Goal: Task Accomplishment & Management: Manage account settings

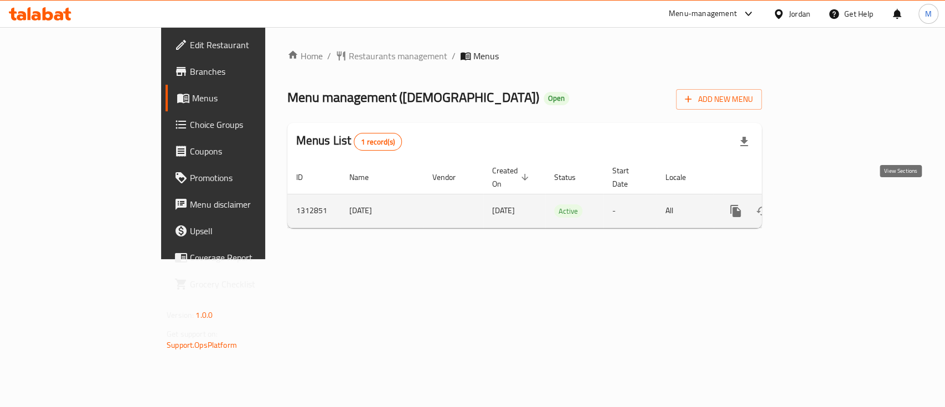
click at [821, 206] on icon "enhanced table" at bounding box center [816, 211] width 10 height 10
click at [829, 198] on link "enhanced table" at bounding box center [815, 211] width 27 height 27
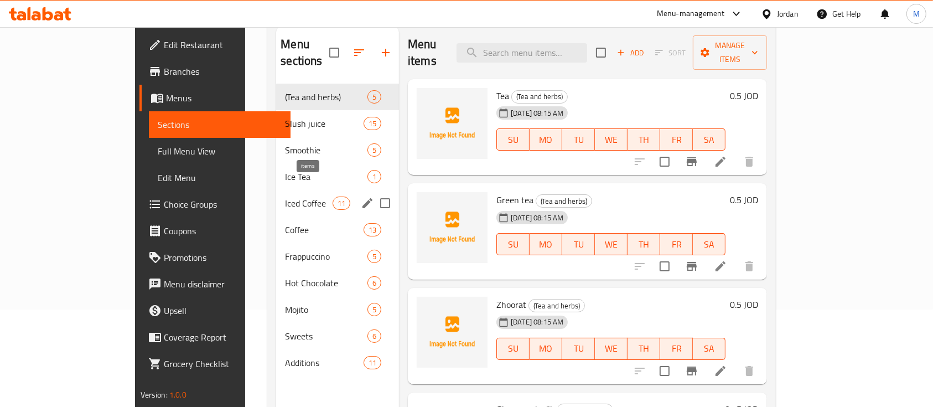
scroll to position [147, 0]
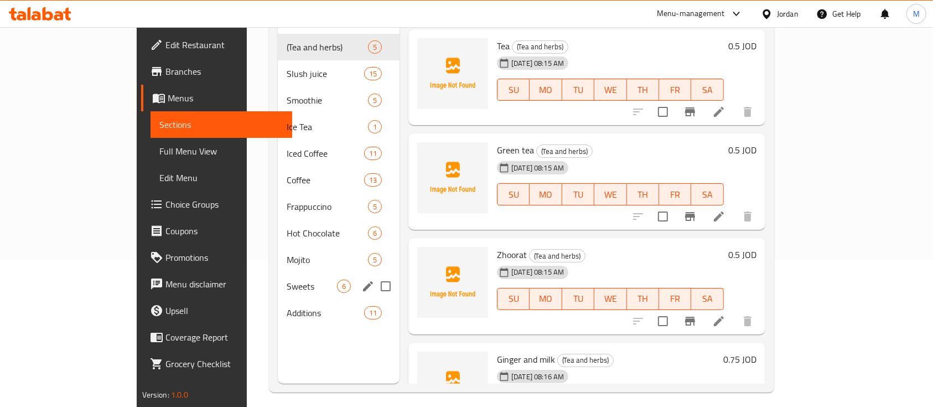
click at [287, 280] on span "Sweets" at bounding box center [312, 286] width 50 height 13
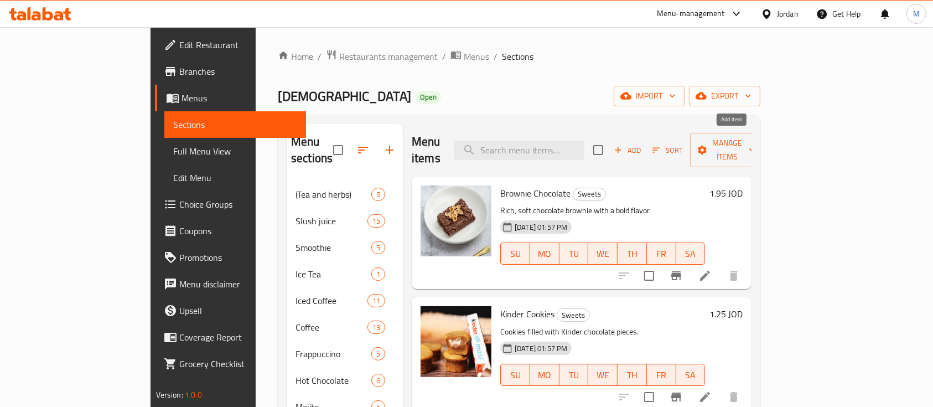
click at [643, 144] on span "Add" at bounding box center [628, 150] width 30 height 13
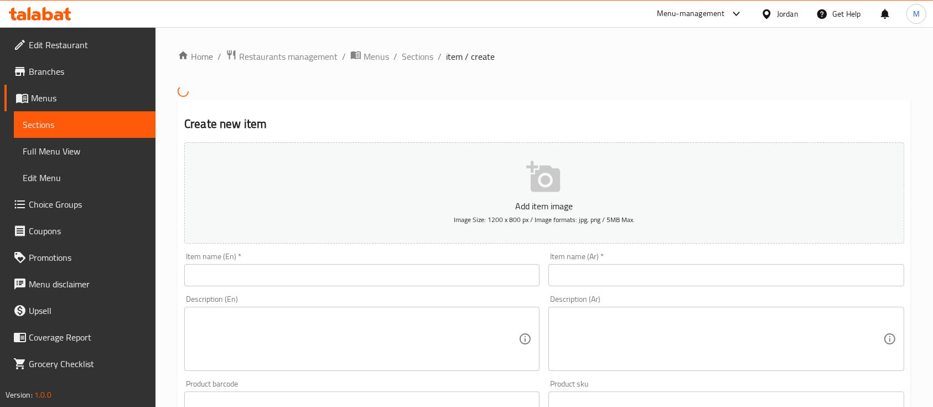
click at [333, 279] on input "text" at bounding box center [361, 275] width 355 height 22
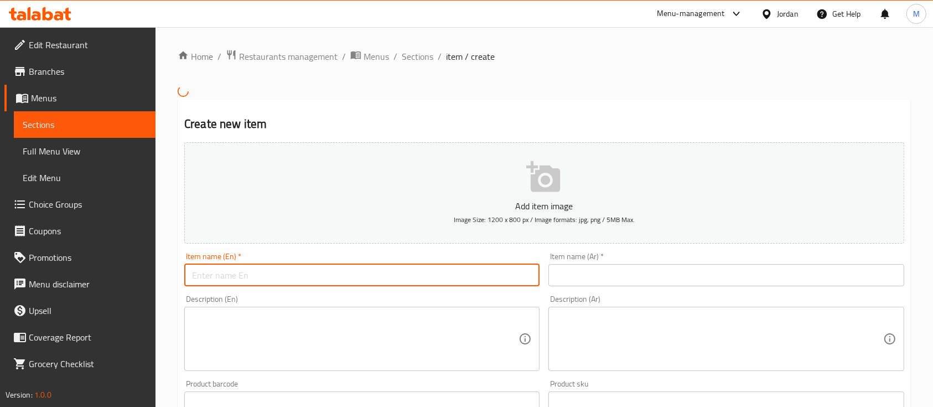
paste input "Mixed Chocolate Brownie Cookies"
type input "Mixed Chocolate Brownie Cookies"
click at [609, 275] on input "text" at bounding box center [726, 275] width 355 height 22
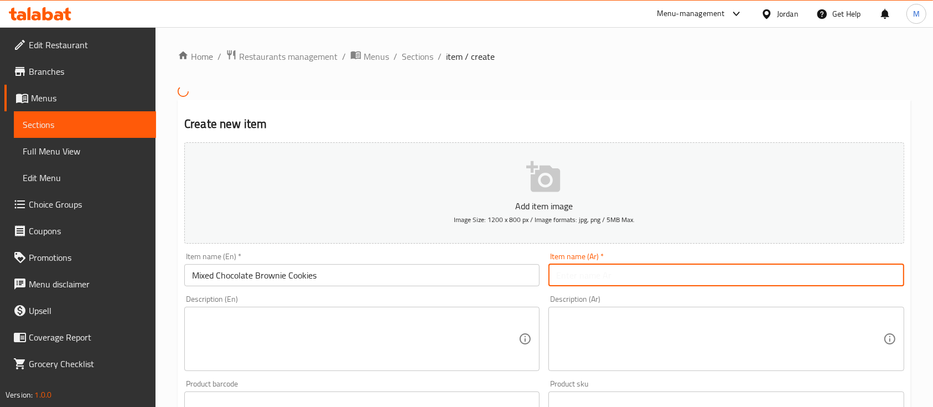
paste input "كوكيز براونيز مكس شوكلت"
type input "كوكيز براونيز مكس شوكلت"
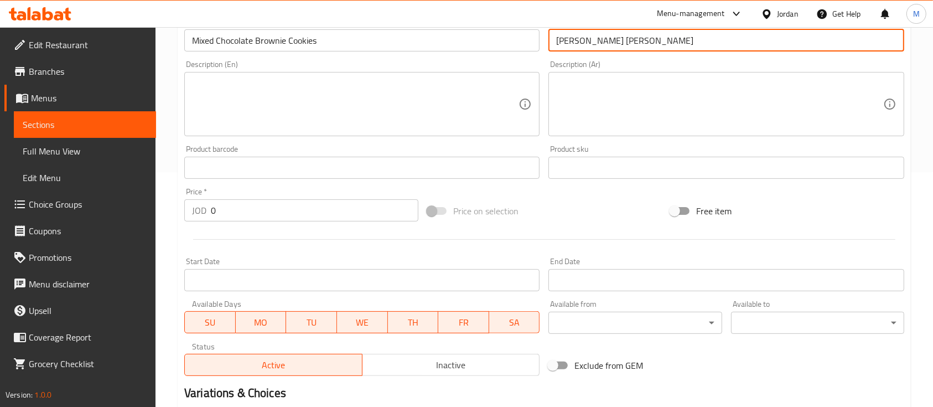
scroll to position [368, 0]
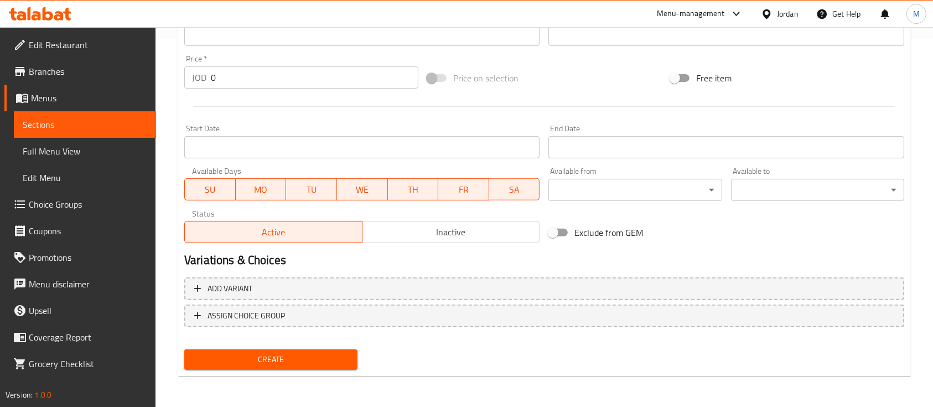
click at [233, 148] on input "Start Date" at bounding box center [361, 147] width 355 height 22
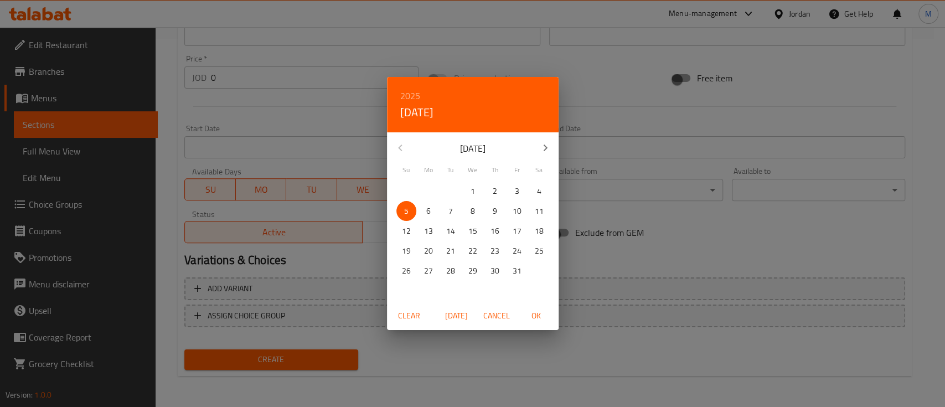
click at [252, 79] on div "2025 Sun, Oct 5 October 2025 Su Mo Tu We Th Fr Sa 28 29 30 1 2 3 4 5 6 7 8 9 10…" at bounding box center [472, 203] width 945 height 407
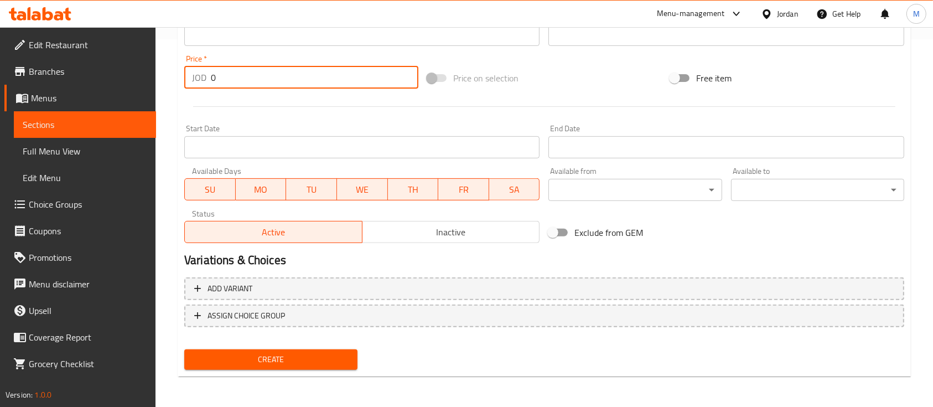
click at [249, 75] on input "0" at bounding box center [315, 77] width 208 height 22
type input "2.5"
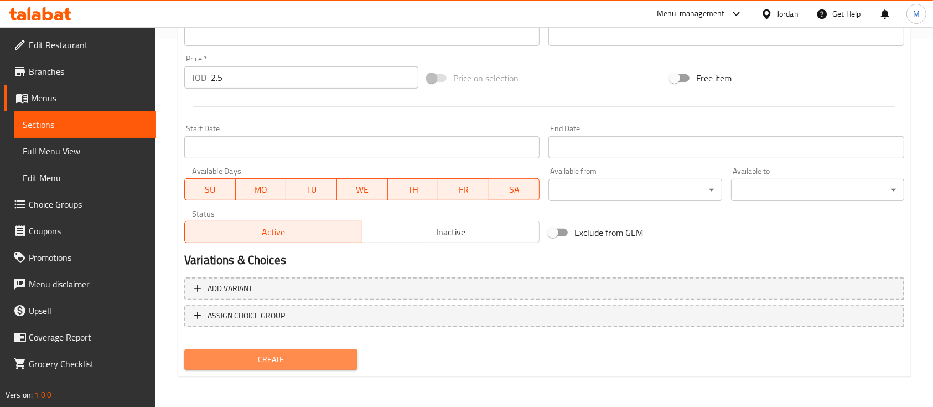
click at [328, 362] on span "Create" at bounding box center [271, 360] width 156 height 14
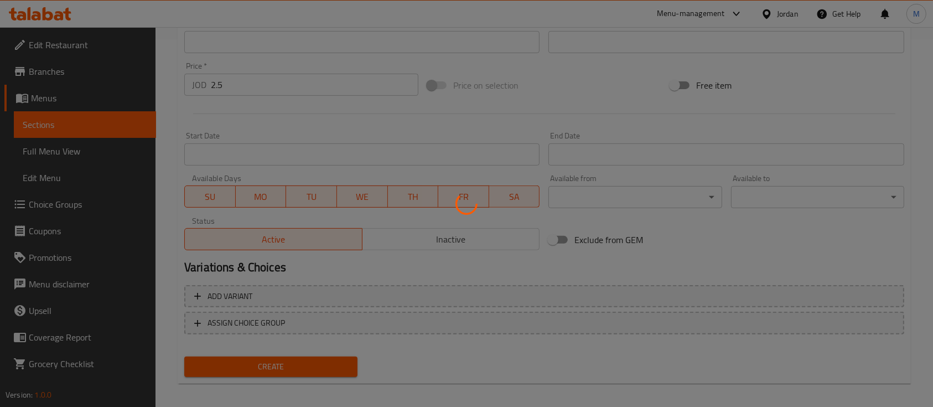
type input "0"
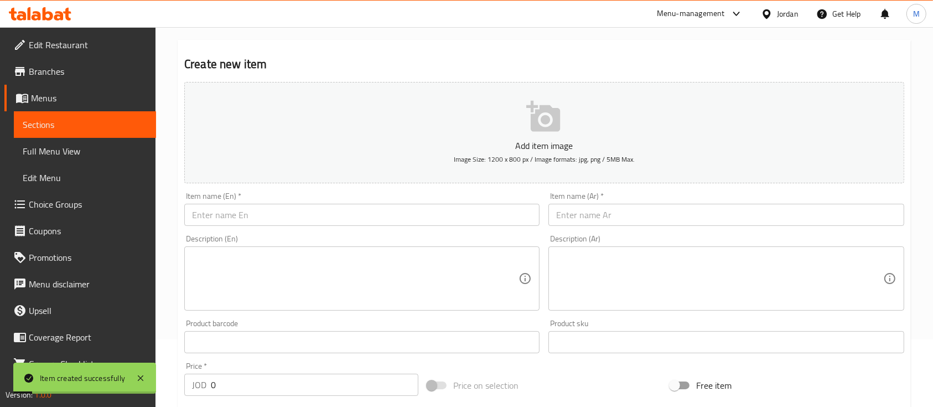
scroll to position [0, 0]
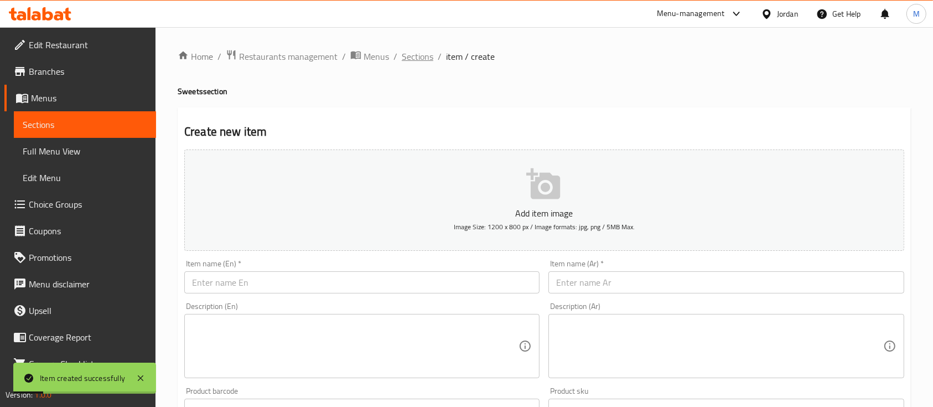
click at [427, 60] on span "Sections" at bounding box center [418, 56] width 32 height 13
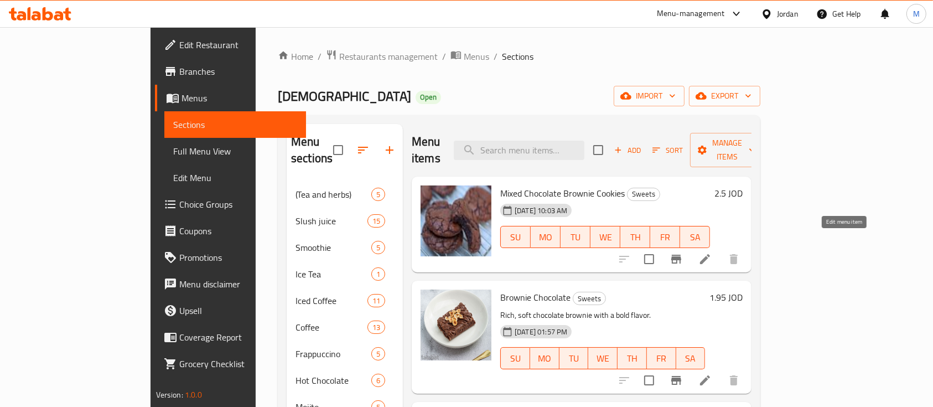
click at [712, 252] on icon at bounding box center [705, 258] width 13 height 13
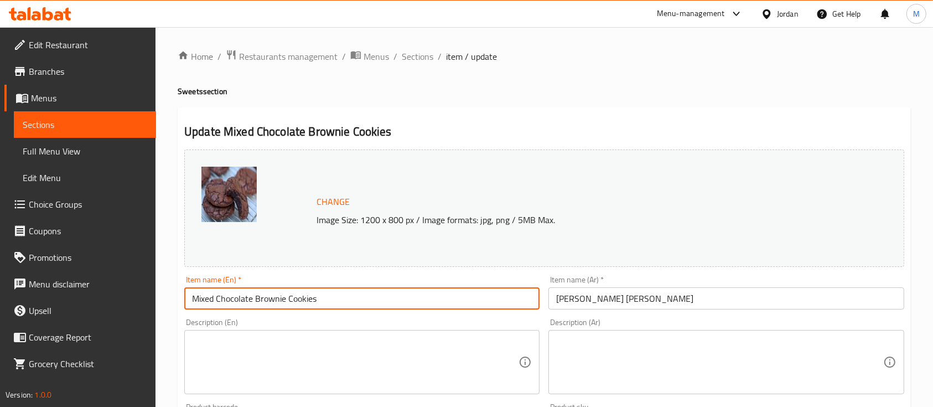
drag, startPoint x: 328, startPoint y: 304, endPoint x: 291, endPoint y: 299, distance: 37.4
click at [291, 299] on input "Mixed Chocolate Brownie Cookies" at bounding box center [361, 298] width 355 height 22
type input "Mixed Chocolate Brownie"
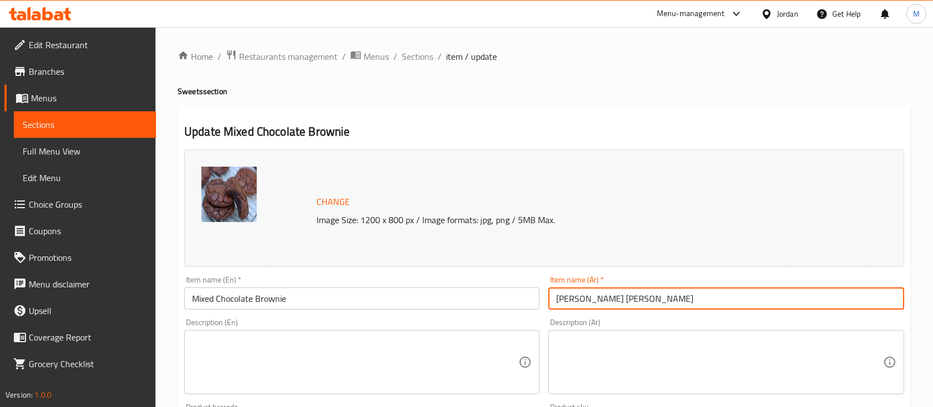
drag, startPoint x: 632, startPoint y: 301, endPoint x: 662, endPoint y: 293, distance: 30.8
click at [662, 293] on input "كوكيز براونيز مكس شوكلت" at bounding box center [726, 298] width 355 height 22
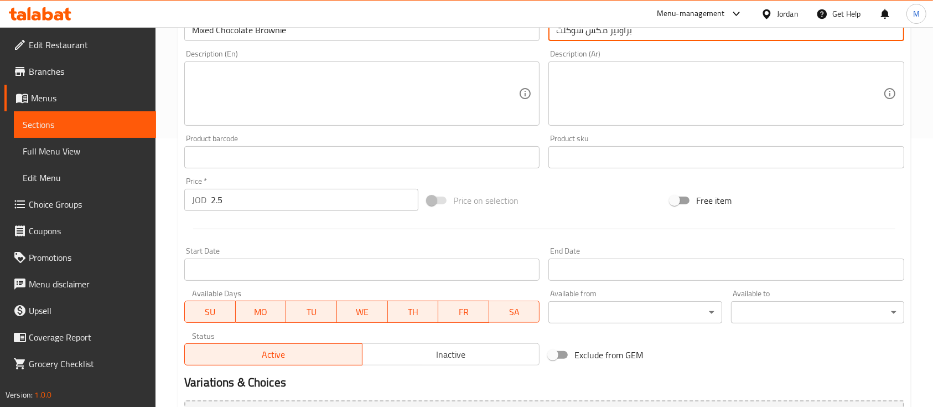
scroll to position [391, 0]
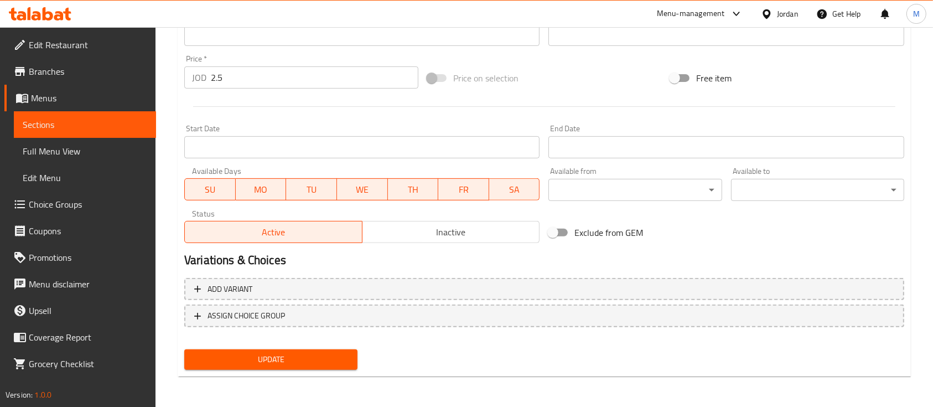
type input "براونيز مكس شوكلت"
click at [316, 353] on span "Update" at bounding box center [271, 360] width 156 height 14
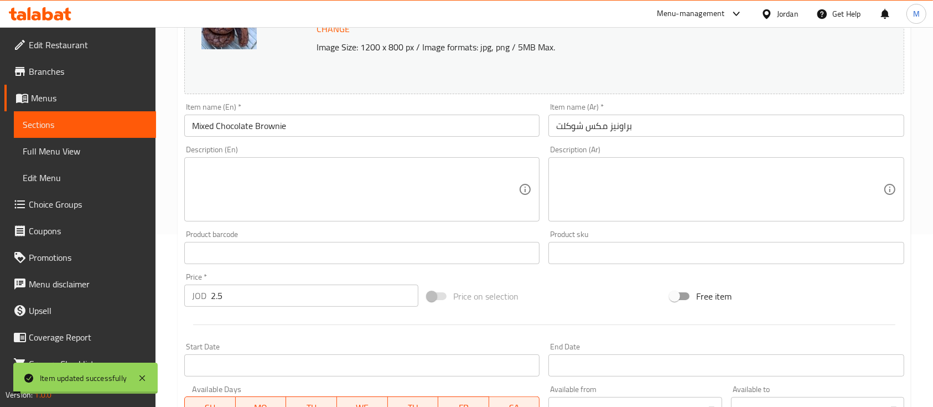
scroll to position [0, 0]
